Goal: Book appointment/travel/reservation

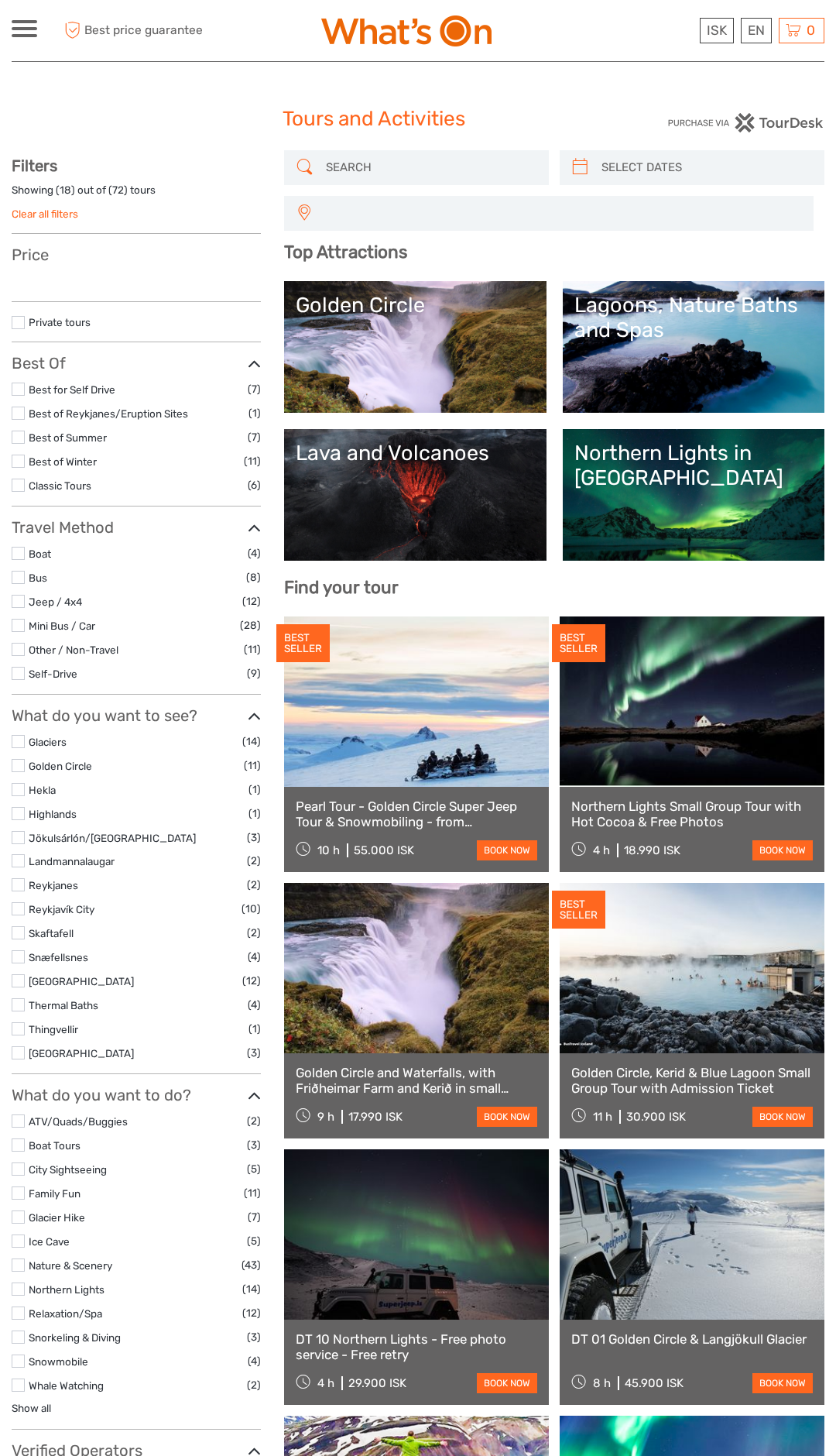
select select
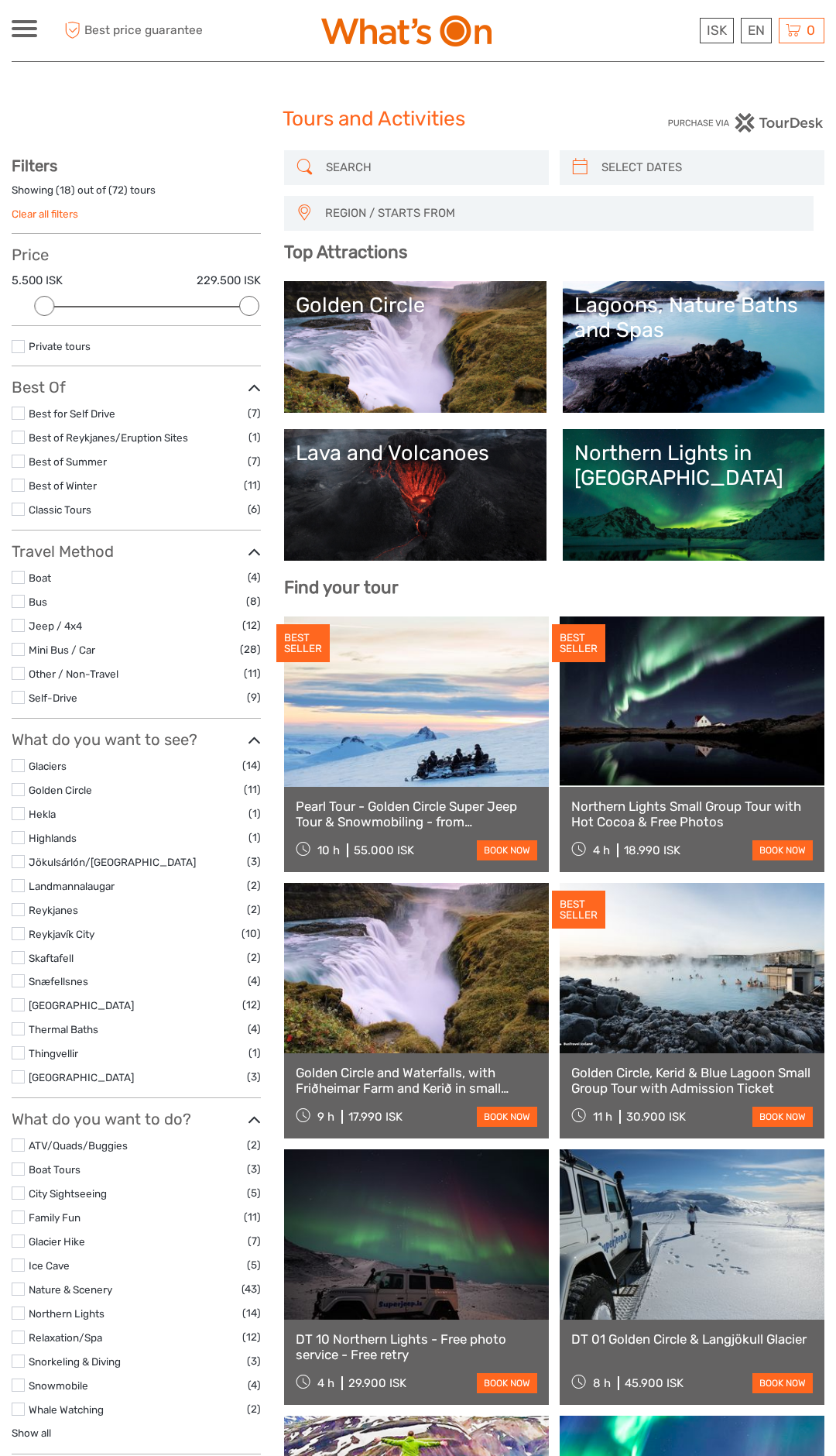
click at [336, 507] on link "Lava and Volcanoes" at bounding box center [414, 494] width 238 height 108
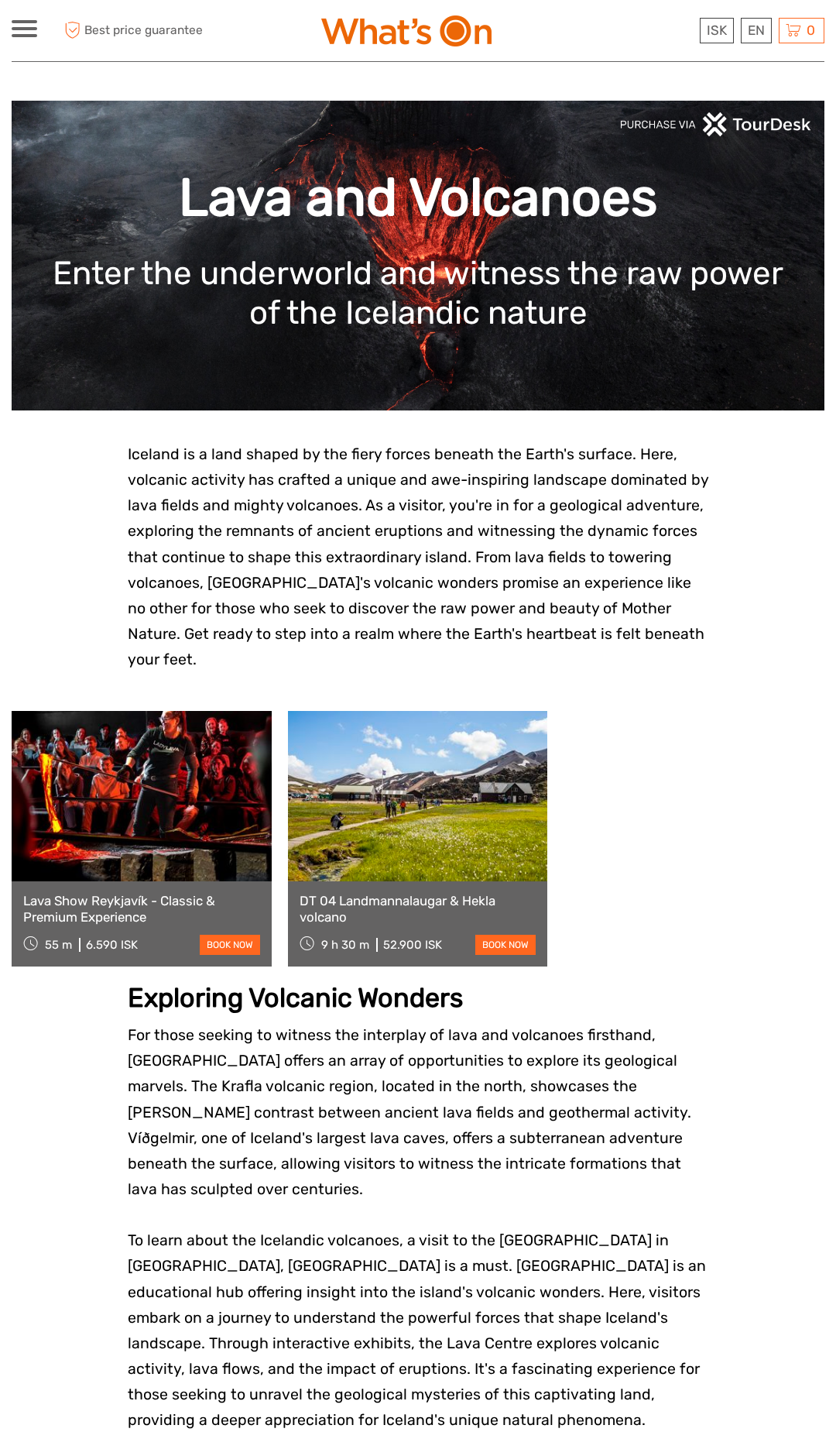
click at [137, 892] on link "Lava Show Reykjavík - Classic & Premium Experience" at bounding box center [142, 908] width 237 height 32
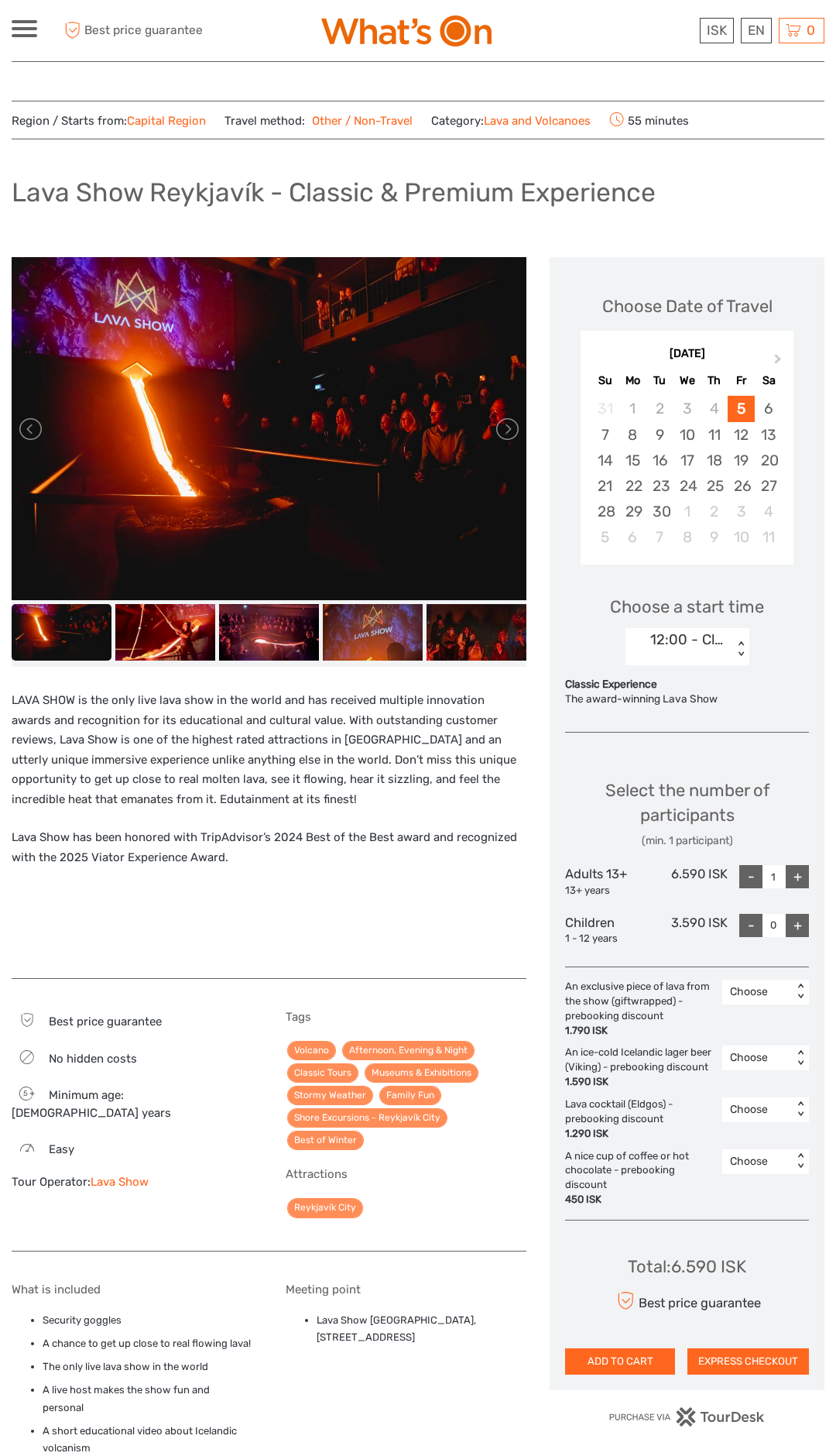
click at [30, 29] on span at bounding box center [23, 28] width 25 height 3
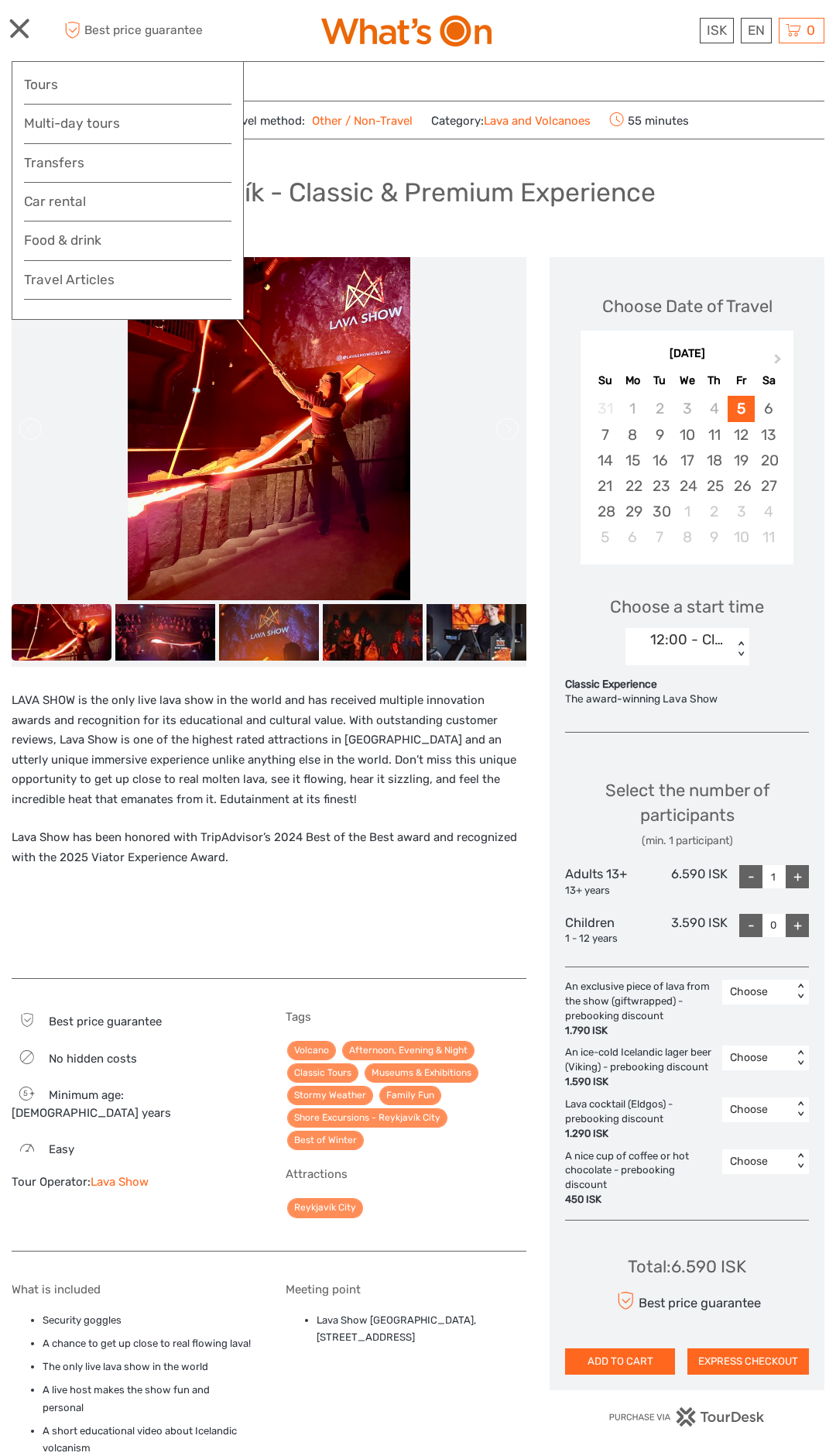
click at [23, 29] on div at bounding box center [23, 29] width 25 height 17
